Goal: Check status: Check status

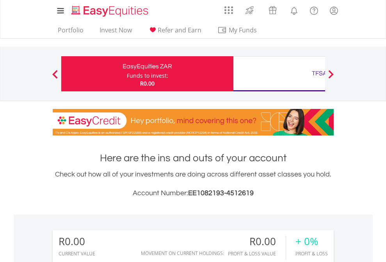
scroll to position [75, 122]
click at [127, 74] on div "Funds to invest:" at bounding box center [147, 76] width 41 height 8
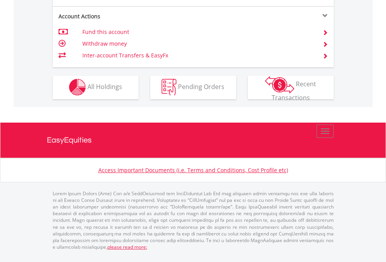
scroll to position [729, 0]
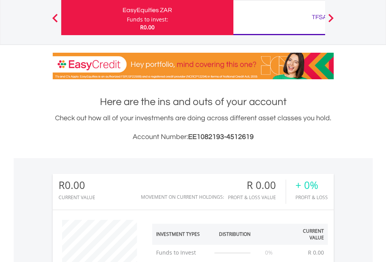
click at [279, 18] on div "TFSA" at bounding box center [319, 17] width 163 height 11
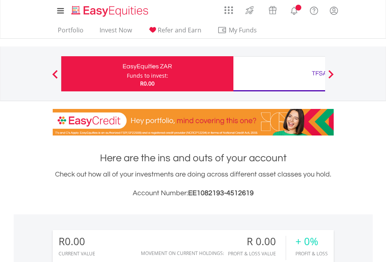
scroll to position [75, 122]
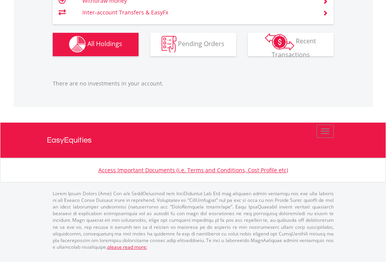
scroll to position [772, 0]
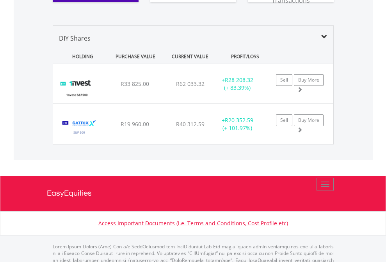
scroll to position [899, 0]
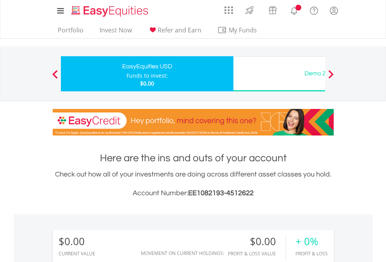
scroll to position [75, 122]
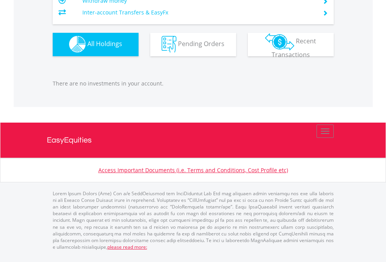
scroll to position [772, 0]
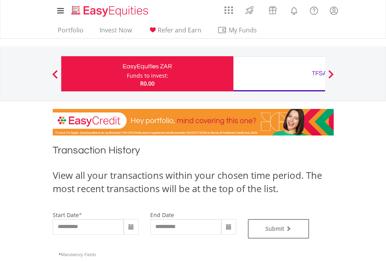
type input "**********"
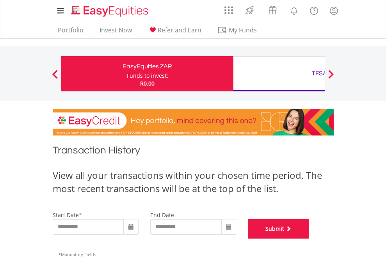
click at [309, 238] on button "Submit" at bounding box center [279, 229] width 62 height 20
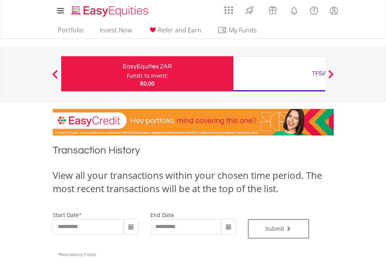
click at [279, 74] on div "TFSA" at bounding box center [319, 73] width 163 height 11
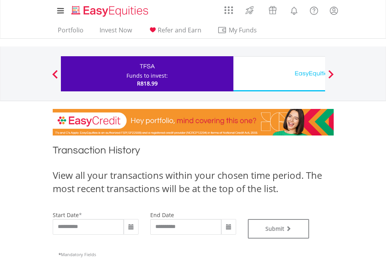
type input "**********"
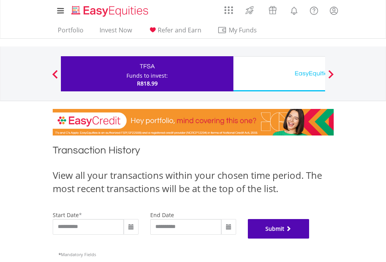
click at [309, 238] on button "Submit" at bounding box center [279, 229] width 62 height 20
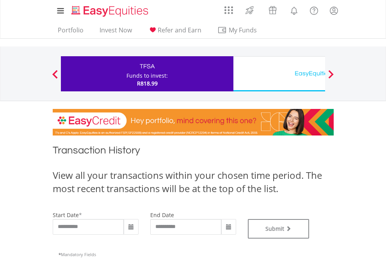
click at [279, 74] on div "EasyEquities USD" at bounding box center [319, 73] width 163 height 11
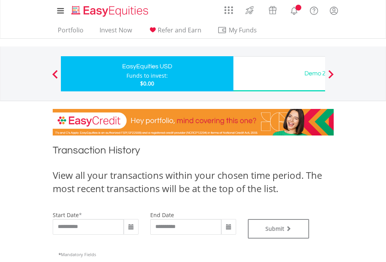
type input "**********"
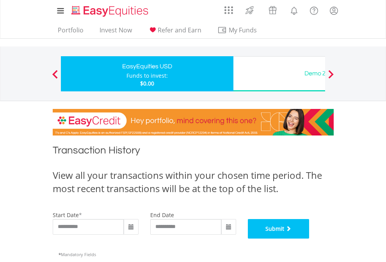
click at [309, 238] on button "Submit" at bounding box center [279, 229] width 62 height 20
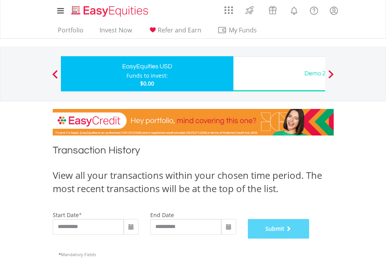
scroll to position [316, 0]
